Goal: Transaction & Acquisition: Purchase product/service

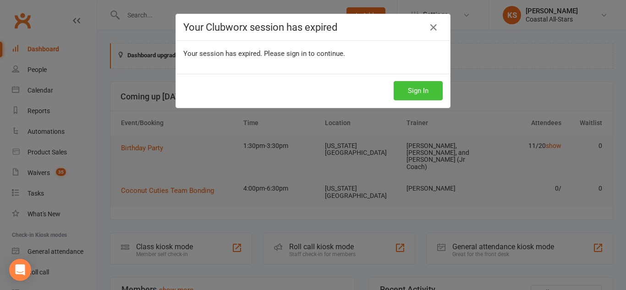
click at [414, 85] on button "Sign In" at bounding box center [418, 90] width 49 height 19
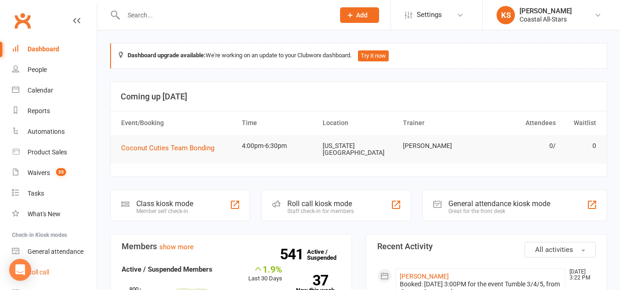
scroll to position [48, 0]
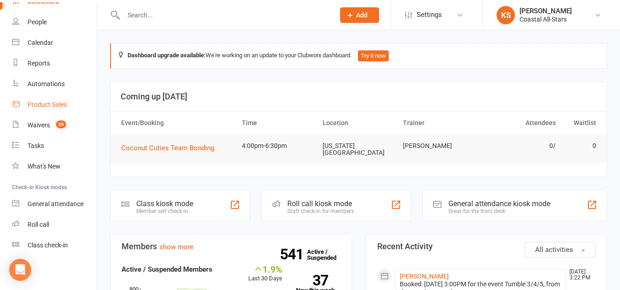
click at [61, 106] on div "Product Sales" at bounding box center [47, 104] width 39 height 7
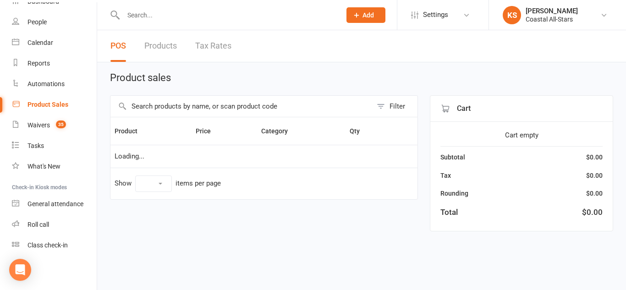
select select "10"
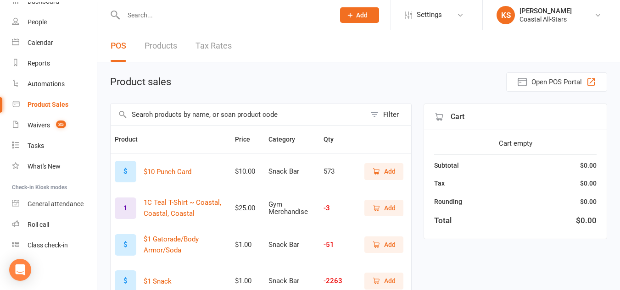
click at [366, 156] on td "Add" at bounding box center [379, 171] width 63 height 37
click at [384, 169] on span "Add" at bounding box center [389, 171] width 11 height 10
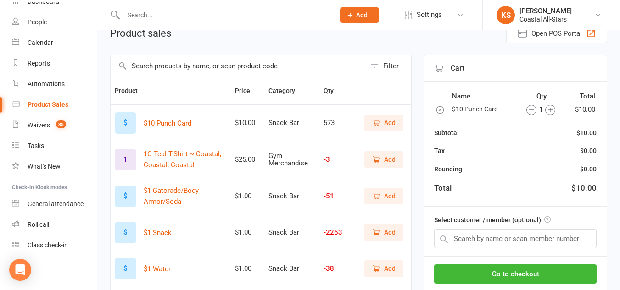
scroll to position [49, 0]
click at [440, 111] on icon "button" at bounding box center [439, 109] width 7 height 7
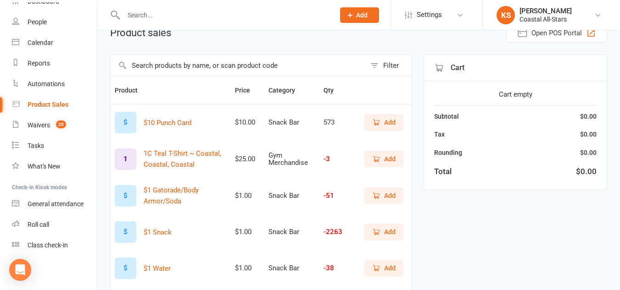
click at [386, 268] on span "Add" at bounding box center [389, 268] width 11 height 10
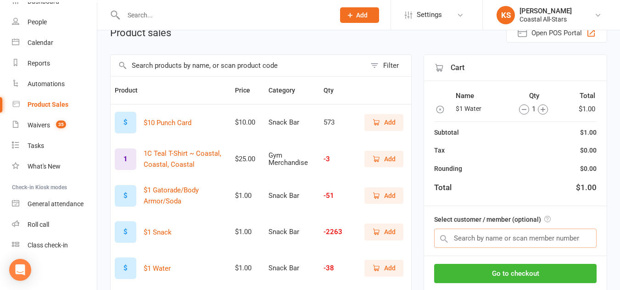
click at [485, 234] on input "text" at bounding box center [515, 238] width 162 height 19
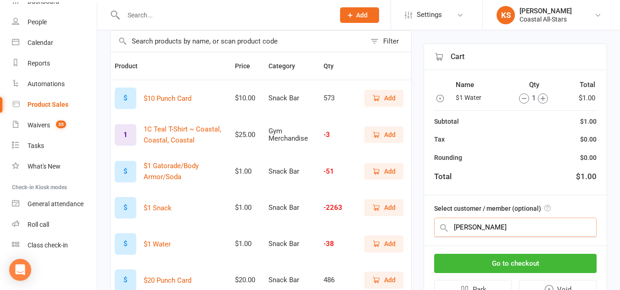
scroll to position [68, 0]
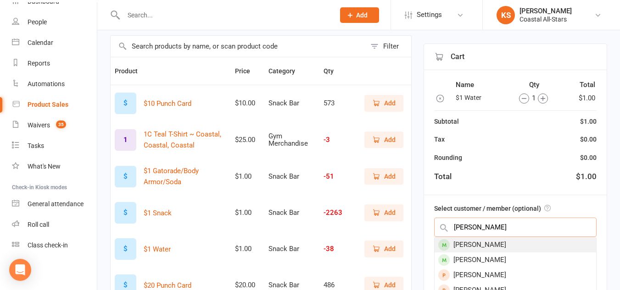
type input "amelia bun"
click at [502, 239] on div "[PERSON_NAME]" at bounding box center [514, 245] width 161 height 15
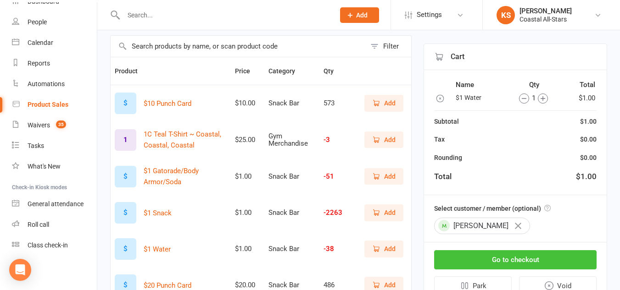
click at [455, 259] on button "Go to checkout" at bounding box center [515, 259] width 162 height 19
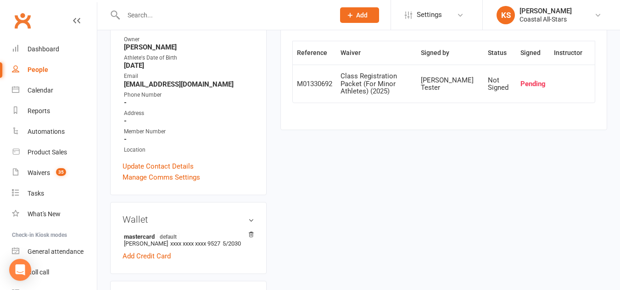
scroll to position [58, 0]
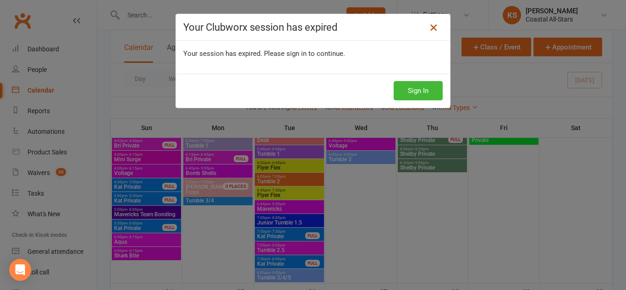
click at [428, 25] on icon at bounding box center [433, 27] width 11 height 11
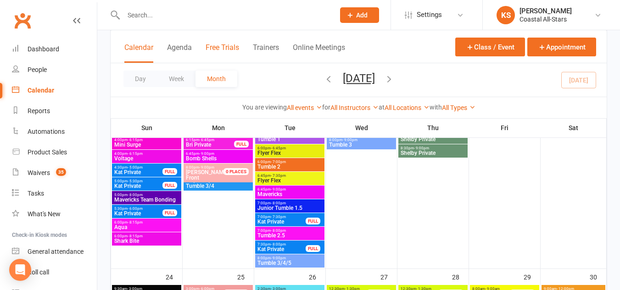
scroll to position [1497, 0]
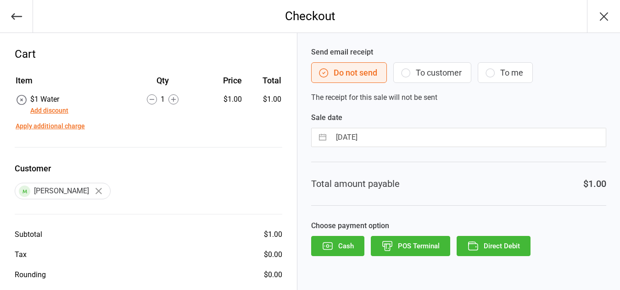
click at [461, 75] on button "To customer" at bounding box center [432, 72] width 78 height 21
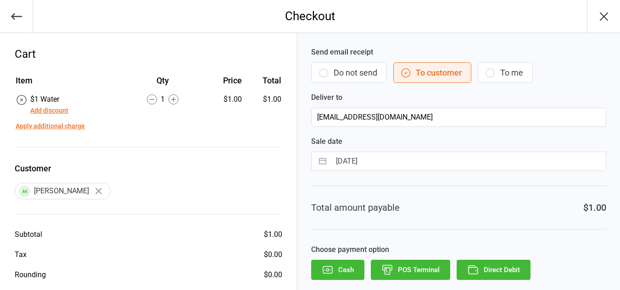
click at [499, 272] on button "Direct Debit" at bounding box center [493, 270] width 74 height 20
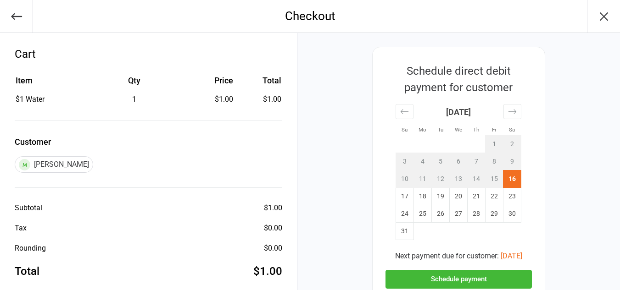
click at [441, 278] on button "Schedule payment" at bounding box center [458, 279] width 146 height 19
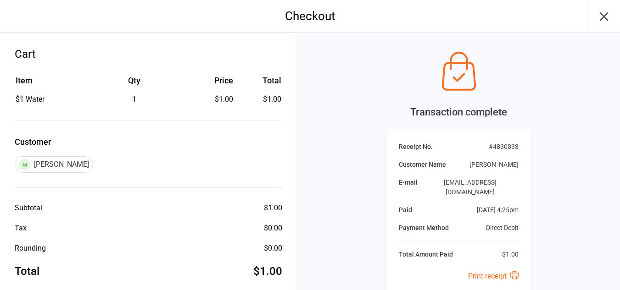
click at [604, 20] on icon "button" at bounding box center [603, 16] width 15 height 15
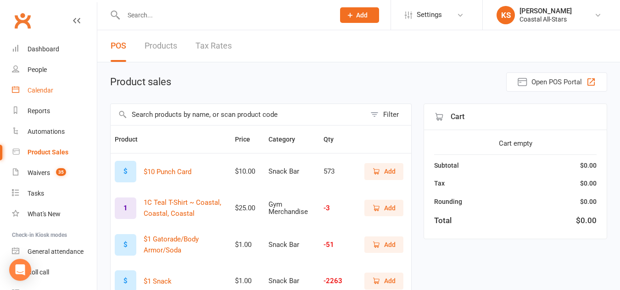
click at [43, 89] on div "Calendar" at bounding box center [41, 90] width 26 height 7
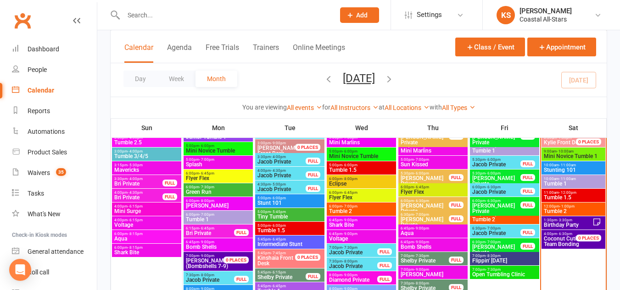
scroll to position [984, 0]
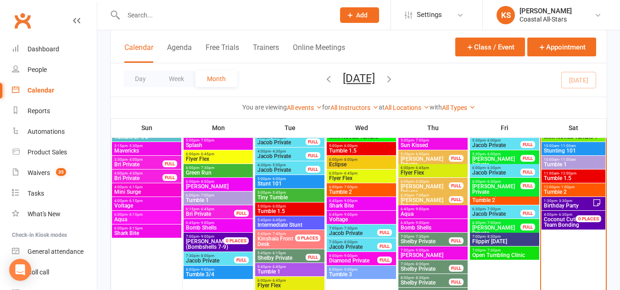
click at [567, 219] on span "Coconut Cuties" at bounding box center [562, 219] width 38 height 6
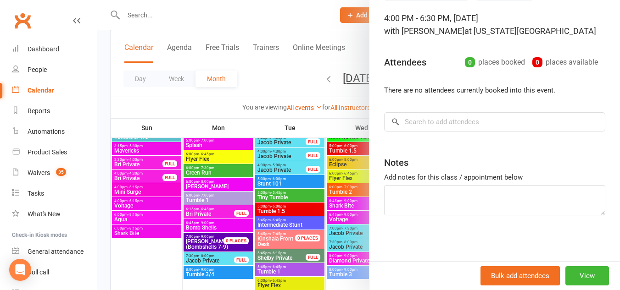
scroll to position [0, 0]
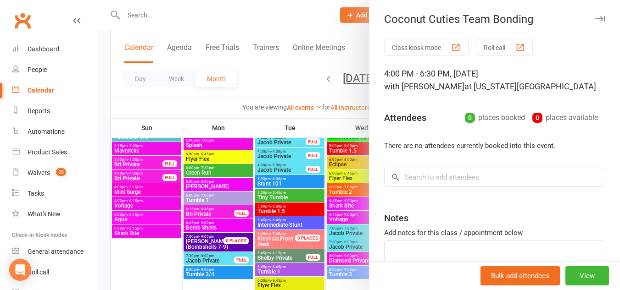
click at [594, 14] on button "button" at bounding box center [599, 18] width 11 height 11
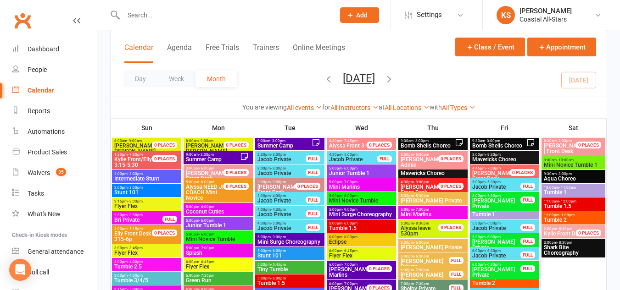
scroll to position [1307, 0]
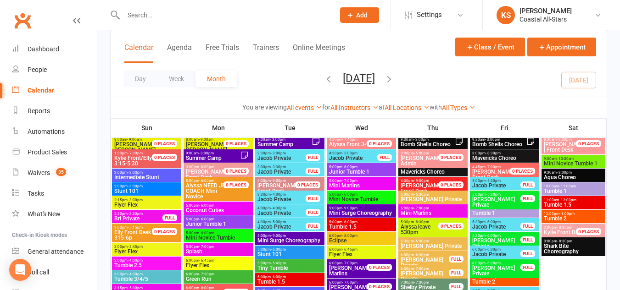
click at [153, 153] on span "1:30pm - 7:30pm" at bounding box center [138, 153] width 49 height 4
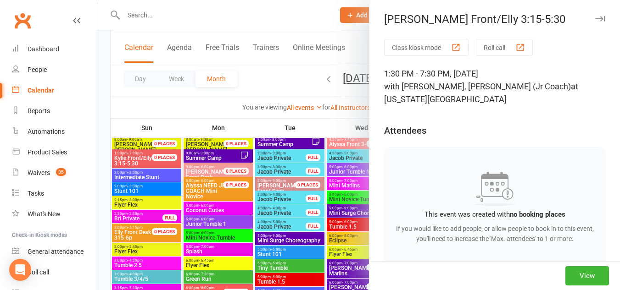
click at [595, 21] on icon "button" at bounding box center [600, 19] width 10 height 6
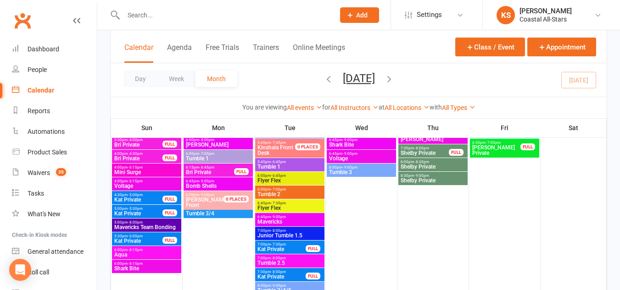
scroll to position [1470, 0]
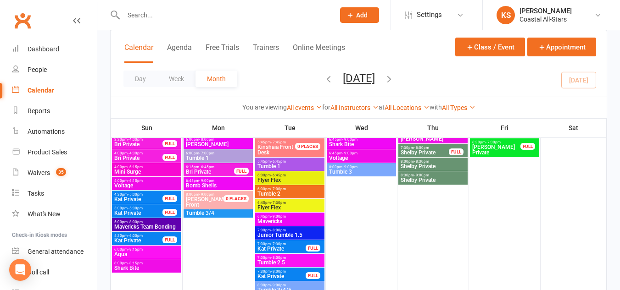
click at [161, 220] on span "5:00pm - 8:00pm" at bounding box center [147, 222] width 66 height 4
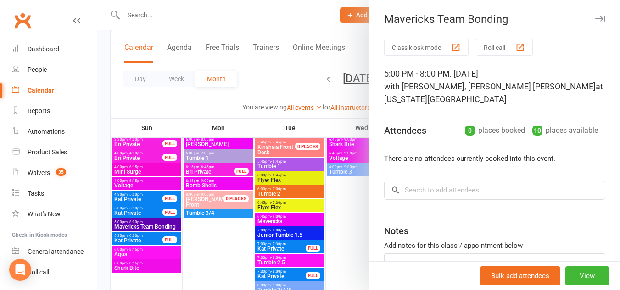
click at [594, 16] on button "button" at bounding box center [599, 18] width 11 height 11
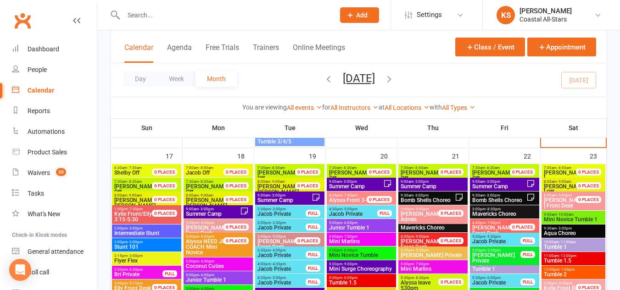
scroll to position [1251, 0]
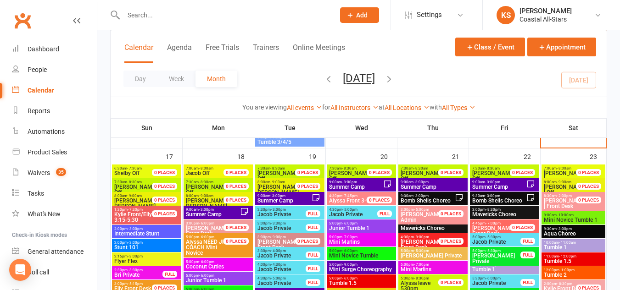
click at [437, 221] on span "3:00pm - 8:30pm" at bounding box center [433, 223] width 66 height 4
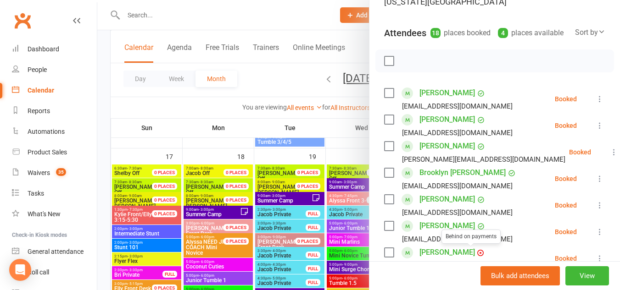
scroll to position [0, 0]
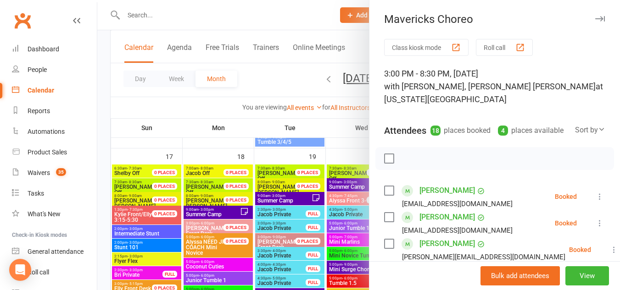
click at [594, 16] on div "Mavericks Choreo" at bounding box center [494, 19] width 250 height 13
click at [595, 17] on icon "button" at bounding box center [600, 19] width 10 height 6
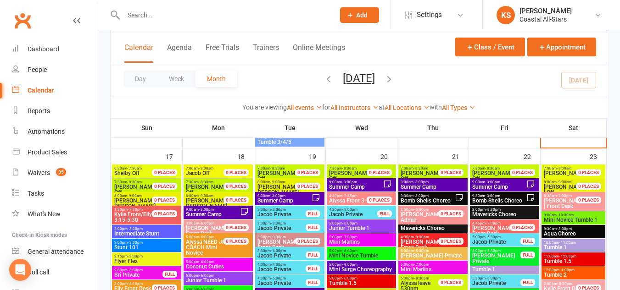
click at [444, 228] on span "Mavericks Choreo" at bounding box center [433, 229] width 66 height 6
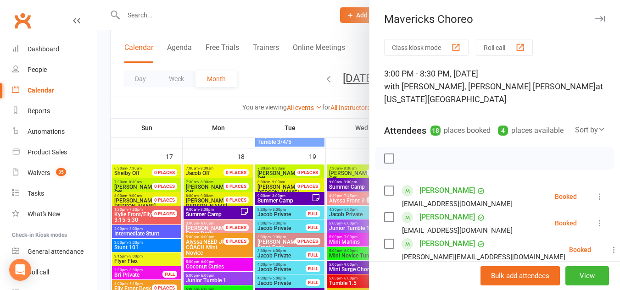
click at [594, 15] on button "button" at bounding box center [599, 18] width 11 height 11
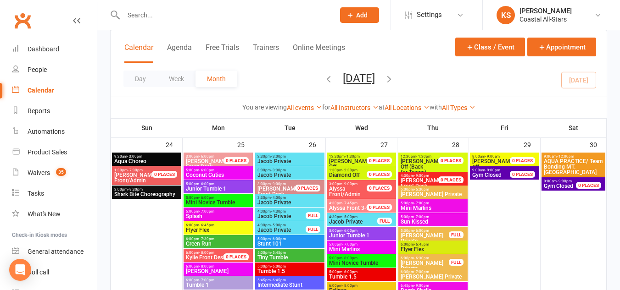
scroll to position [1630, 0]
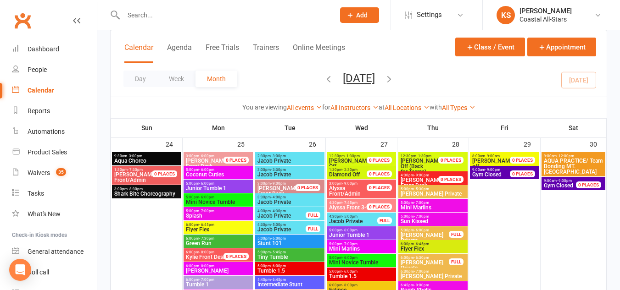
click at [443, 164] on span "[PERSON_NAME] Off (Back" at bounding box center [421, 164] width 43 height 12
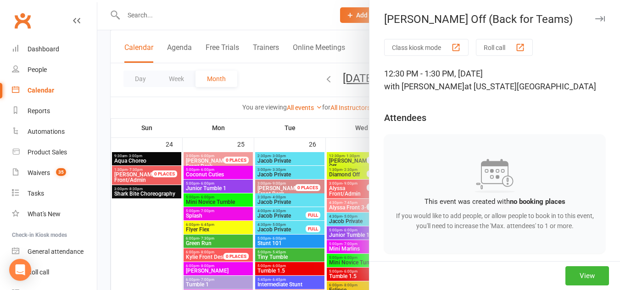
click at [595, 17] on icon "button" at bounding box center [600, 19] width 10 height 6
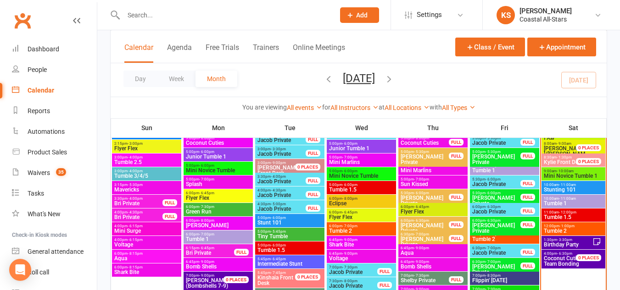
scroll to position [945, 0]
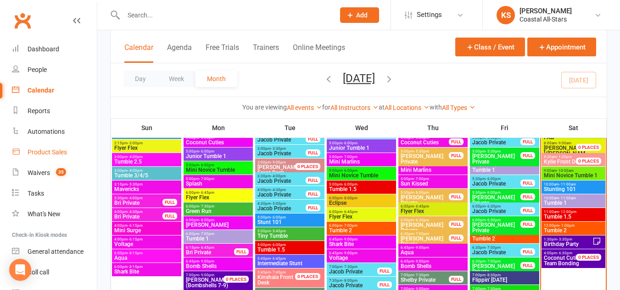
click at [55, 149] on div "Product Sales" at bounding box center [47, 152] width 39 height 7
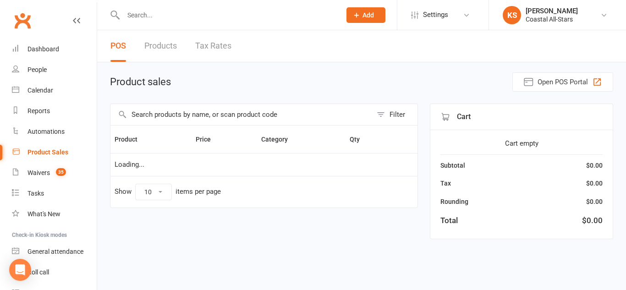
select select "10"
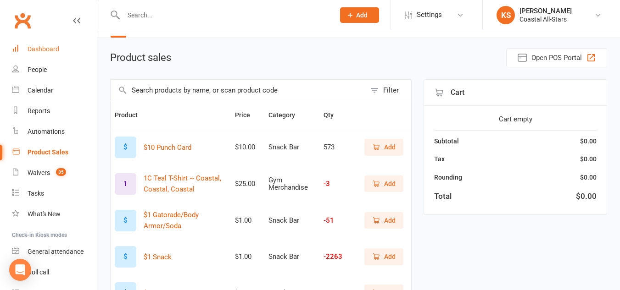
scroll to position [17, 0]
